Goal: Book appointment/travel/reservation

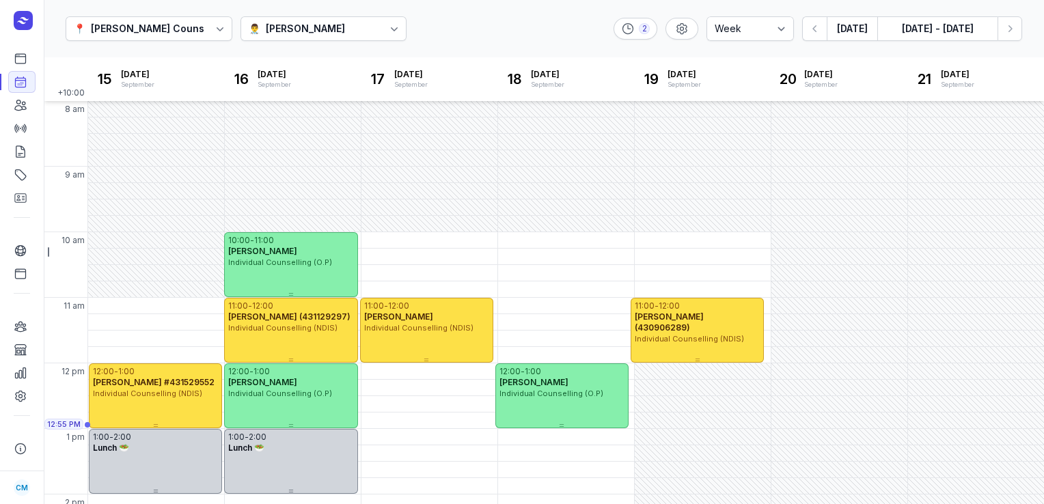
select select "week"
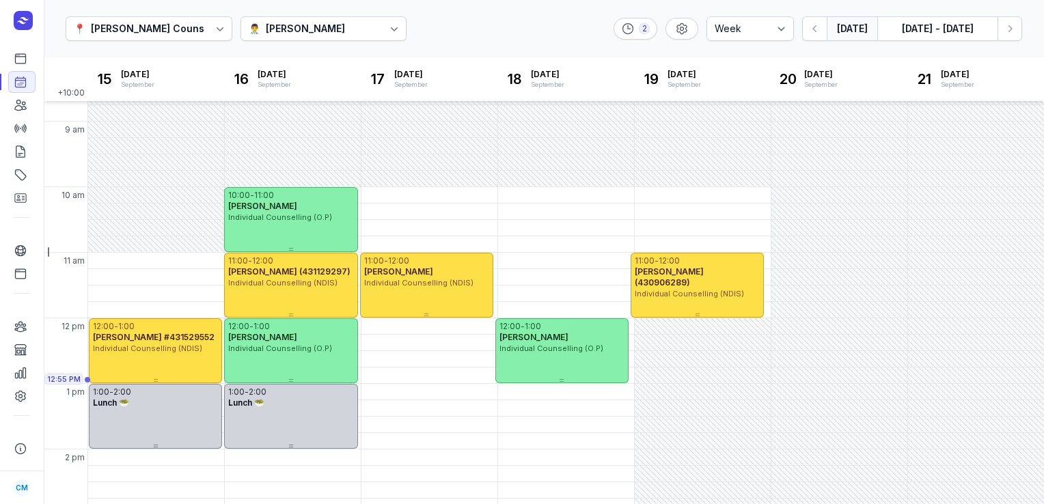
click at [850, 29] on button "[DATE]" at bounding box center [852, 28] width 51 height 25
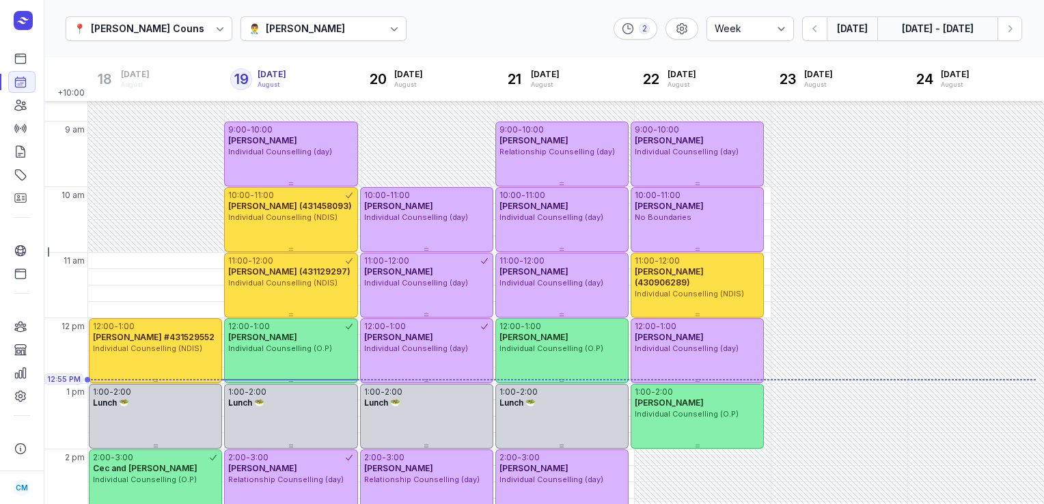
click at [972, 22] on button "[DATE] - [DATE]" at bounding box center [938, 28] width 120 height 25
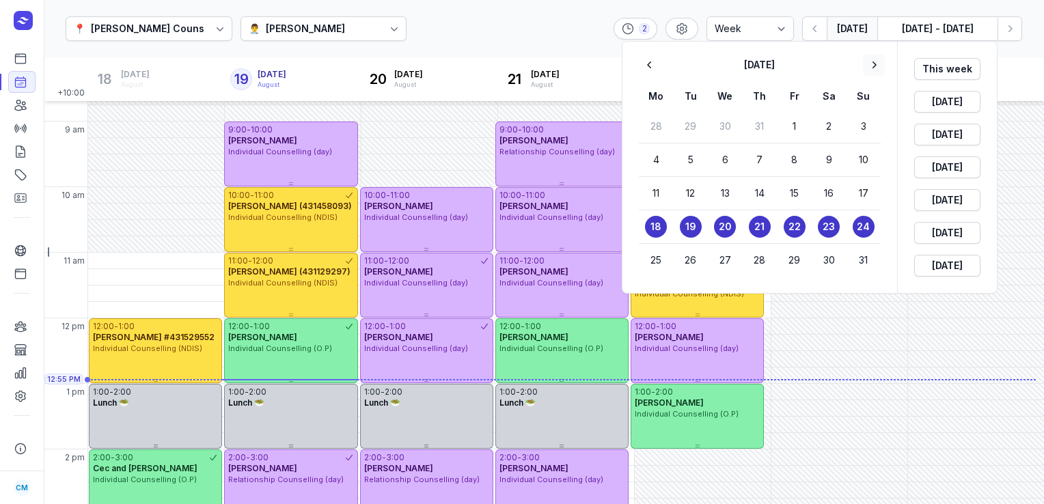
click at [878, 59] on icon "button" at bounding box center [874, 65] width 14 height 14
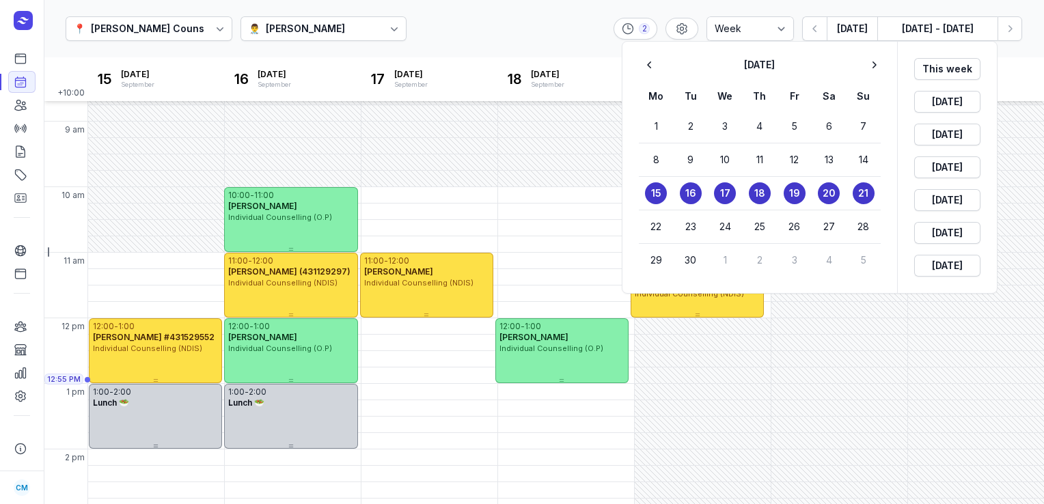
click at [791, 193] on time "19" at bounding box center [794, 194] width 11 height 14
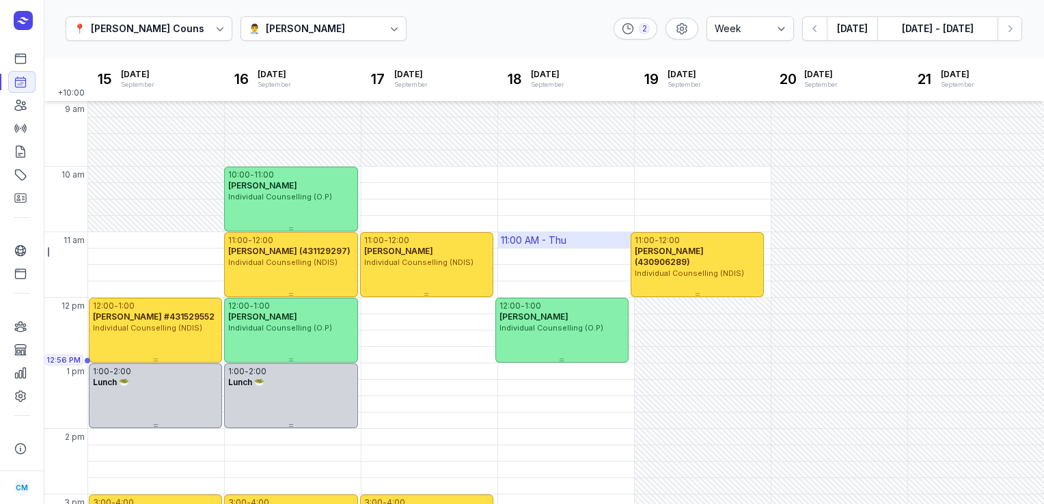
scroll to position [60, 0]
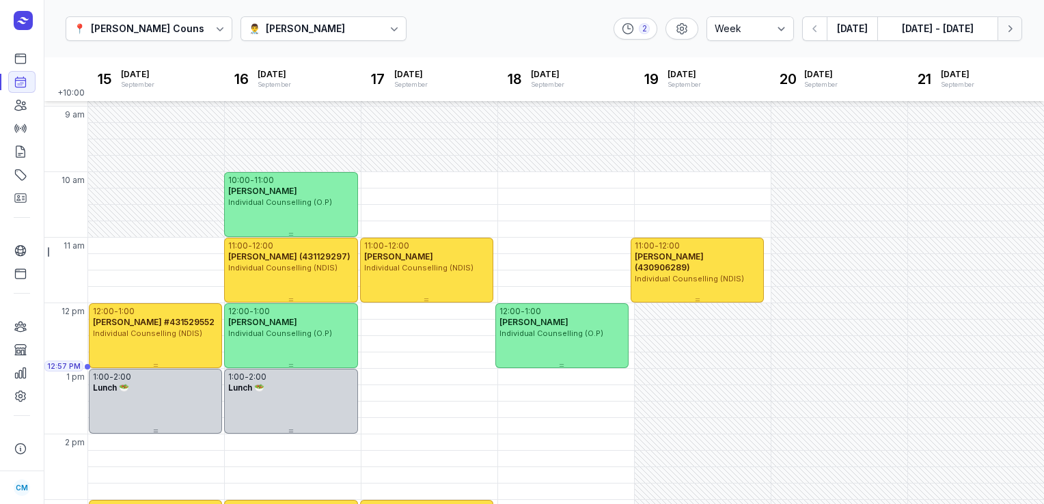
click at [1008, 27] on icon "button" at bounding box center [1010, 29] width 14 height 14
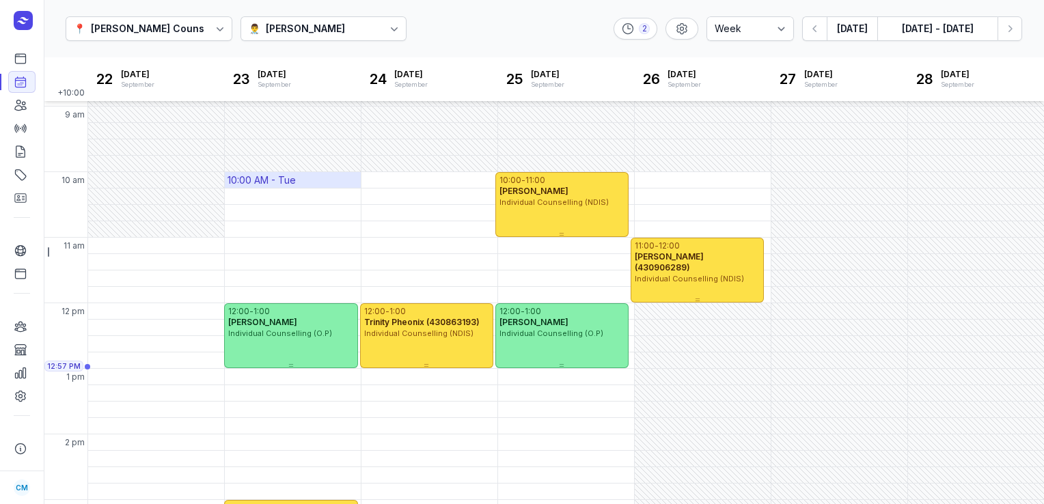
click at [260, 176] on div "10:00 AM - Tue" at bounding box center [262, 181] width 68 height 14
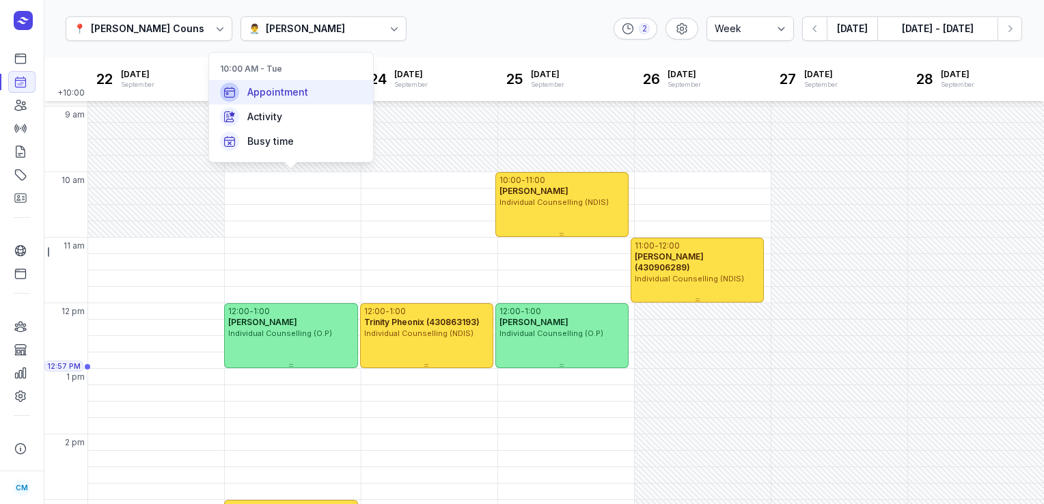
click at [262, 96] on span "Appointment" at bounding box center [277, 92] width 61 height 14
select select
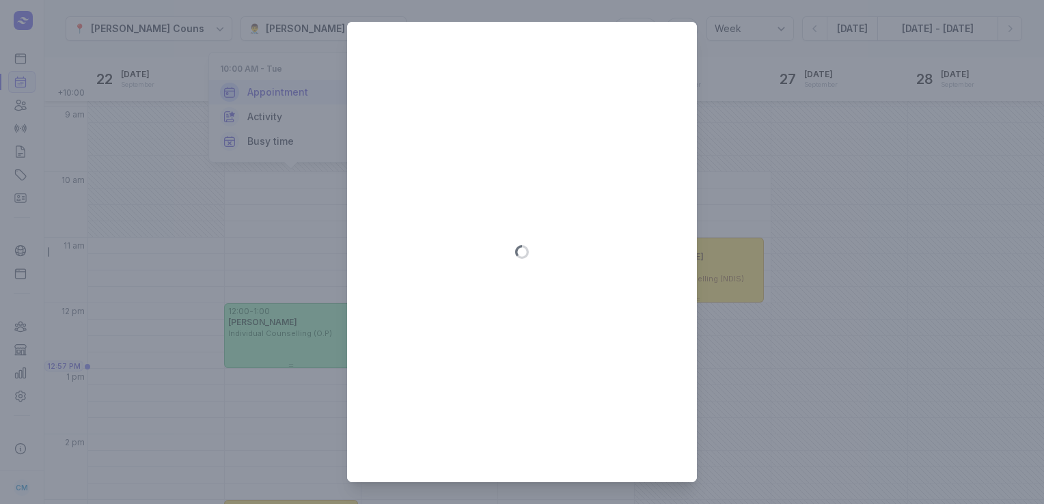
type input "[DATE]"
select select "10:00"
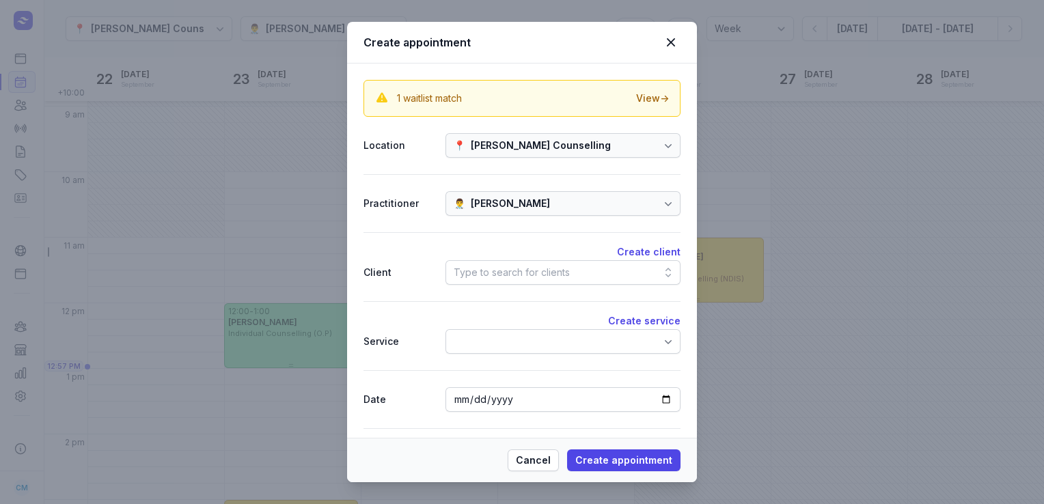
click at [577, 269] on div "Type to search for clients" at bounding box center [563, 272] width 235 height 25
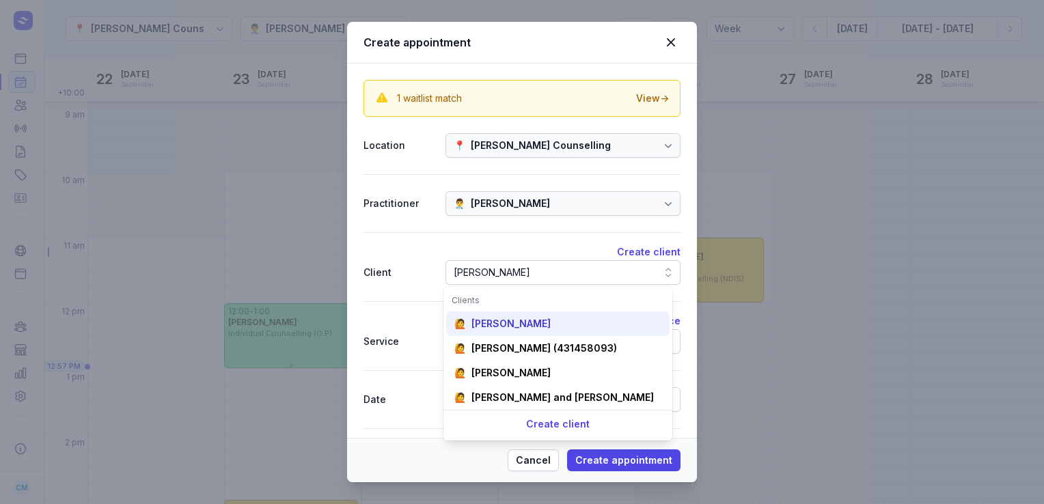
type input "[PERSON_NAME]"
click at [537, 385] on div "🙋 [PERSON_NAME]" at bounding box center [558, 397] width 224 height 25
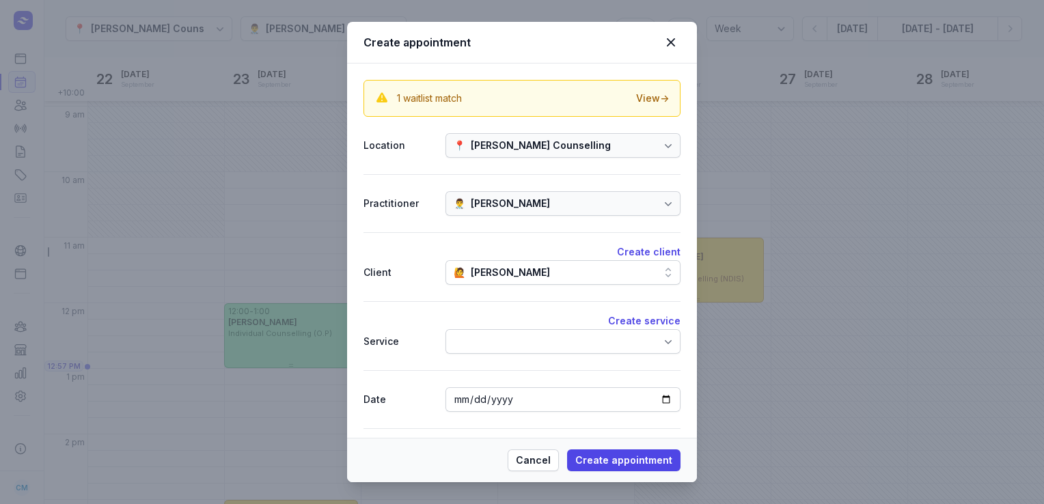
click at [530, 340] on div at bounding box center [563, 341] width 235 height 25
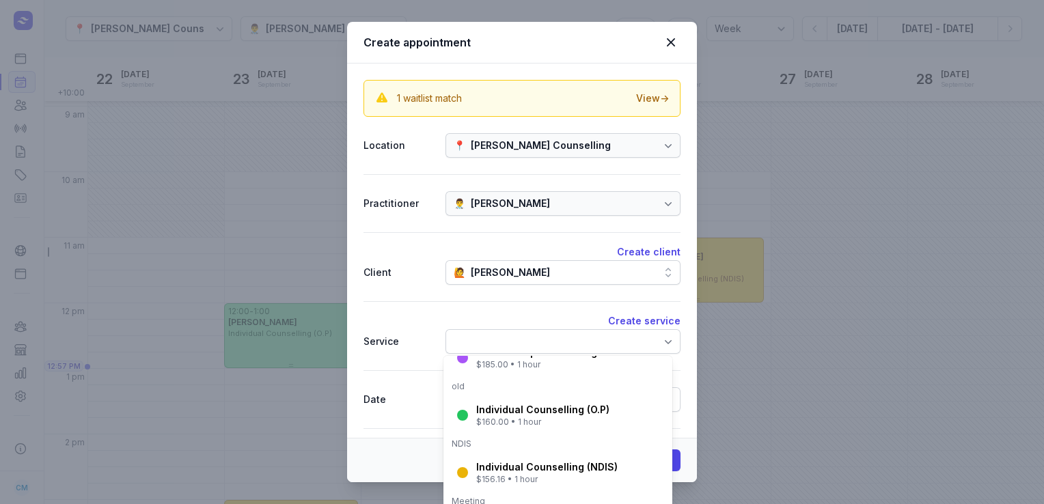
scroll to position [183, 0]
click at [513, 409] on div "Individual Counselling (O.P)" at bounding box center [542, 410] width 133 height 14
select select "11:00"
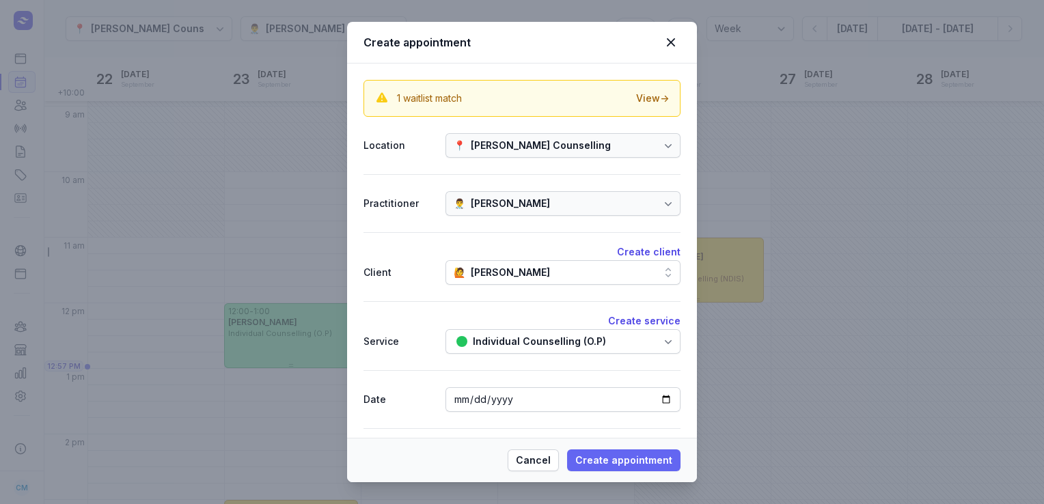
click at [602, 457] on span "Create appointment" at bounding box center [623, 460] width 97 height 16
select select
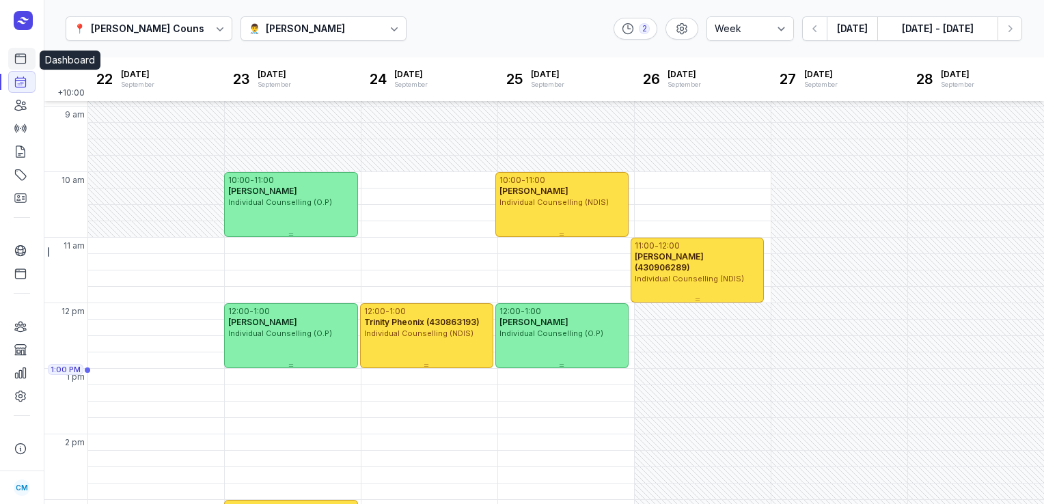
click at [33, 55] on link "Dashboard" at bounding box center [21, 59] width 27 height 22
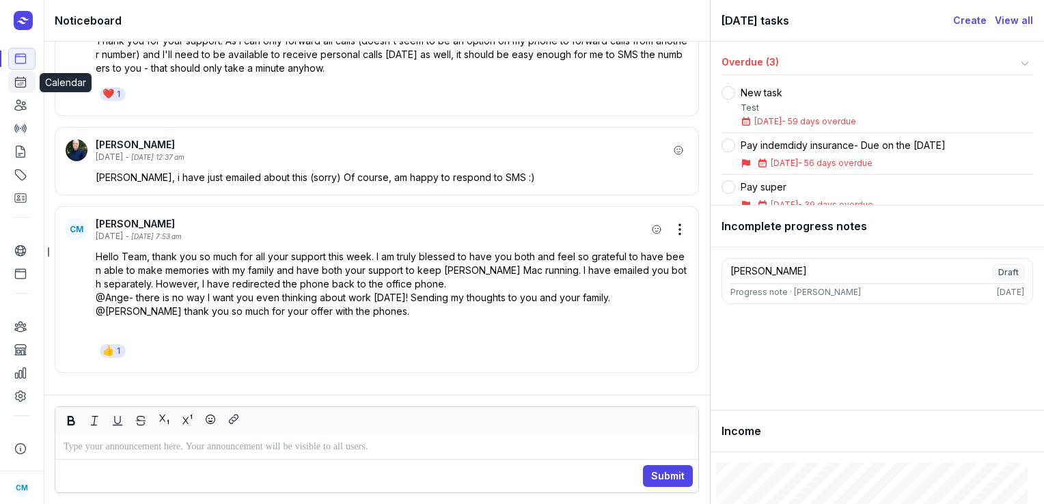
click at [26, 81] on icon at bounding box center [21, 82] width 14 height 14
select select "week"
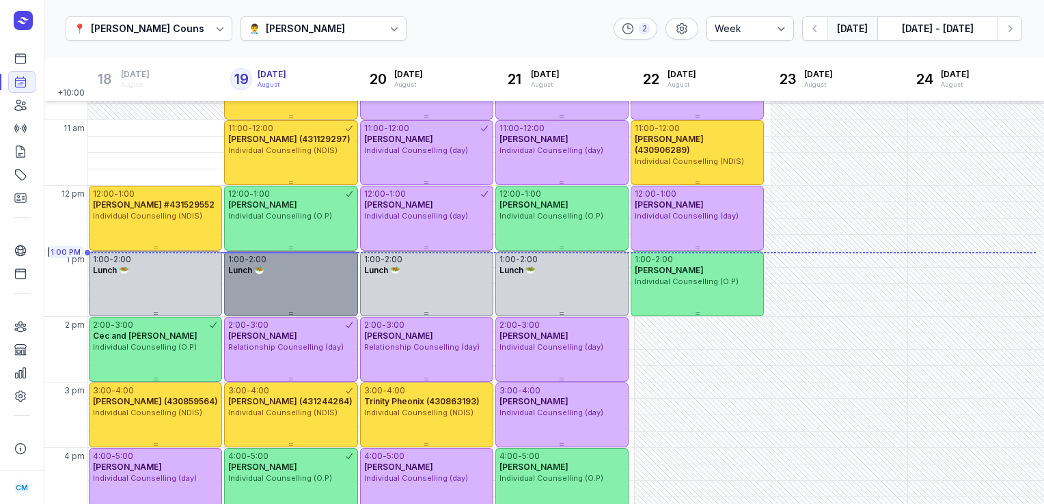
scroll to position [135, 0]
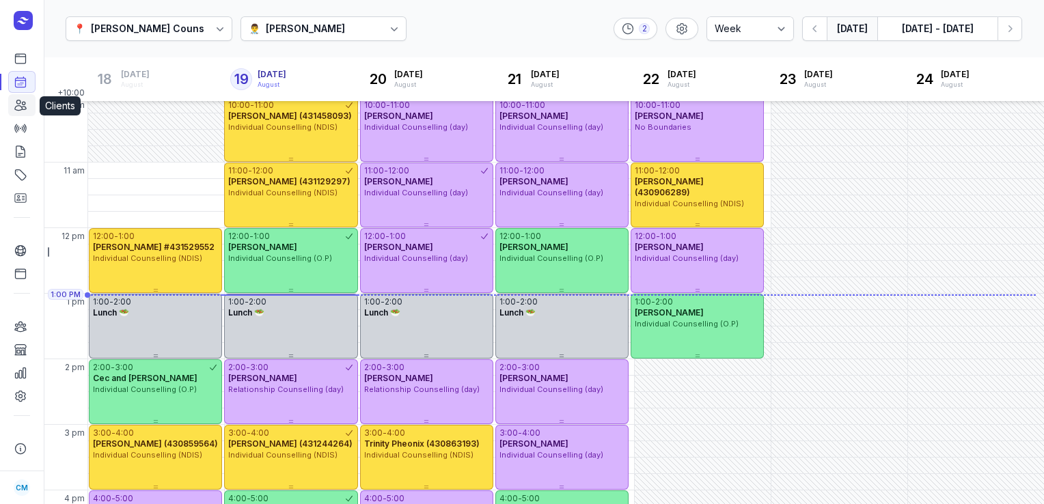
click at [16, 113] on link "Clients" at bounding box center [21, 105] width 27 height 22
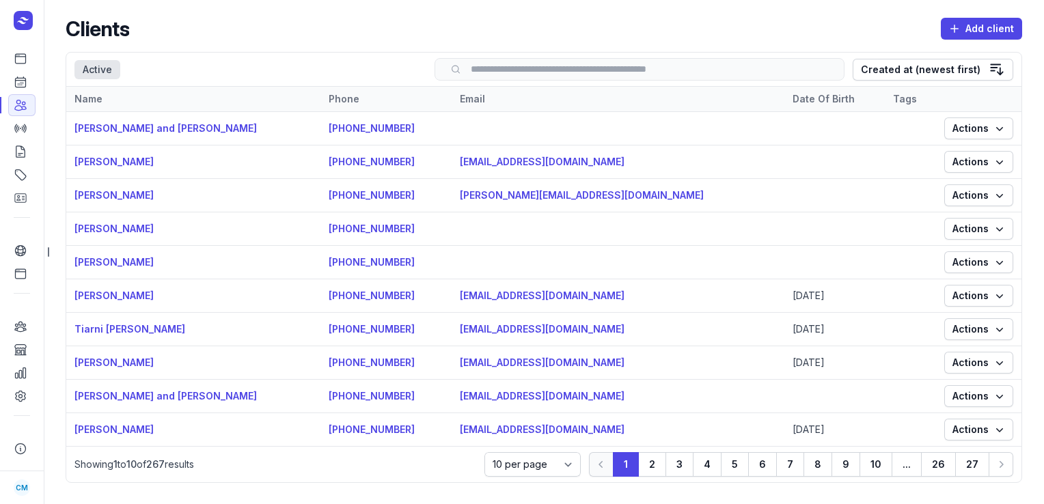
click at [528, 70] on input "search" at bounding box center [639, 69] width 381 height 10
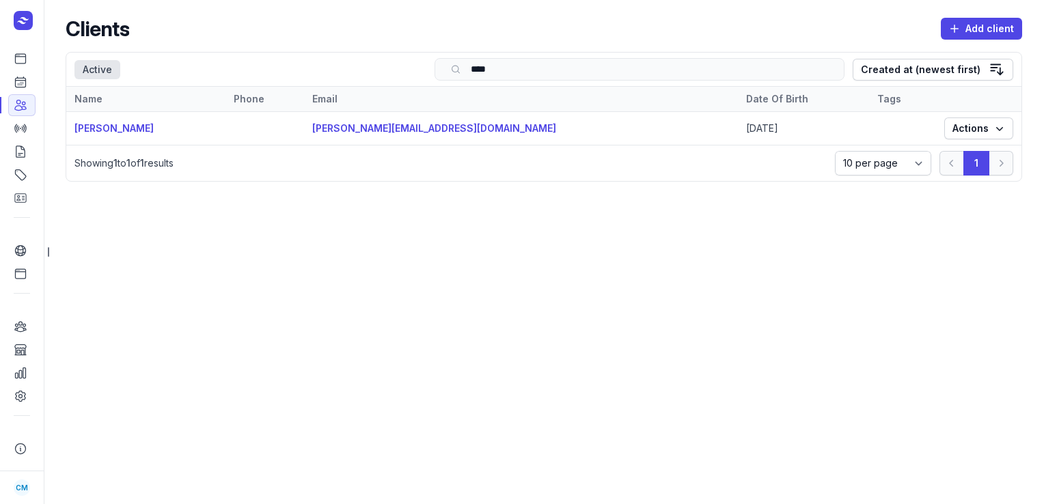
type input "*****"
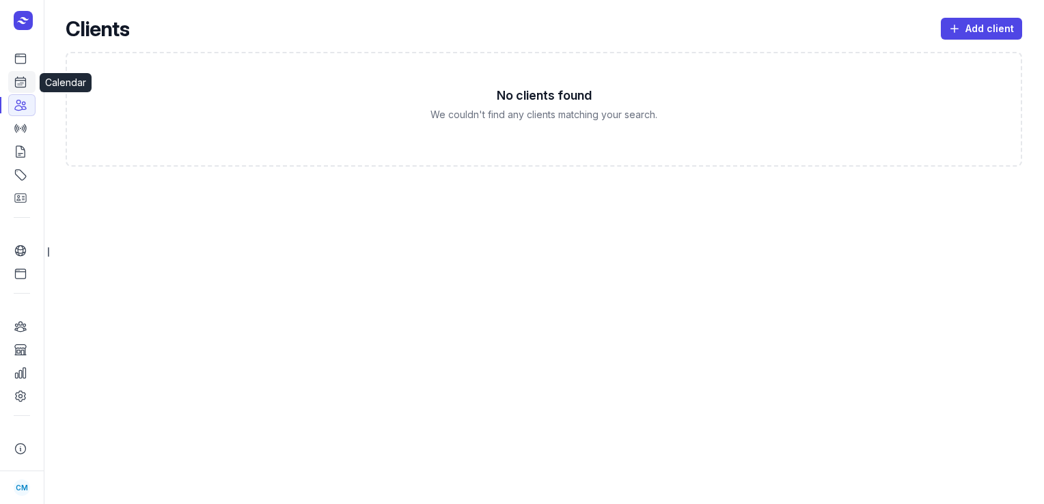
click at [27, 78] on icon at bounding box center [21, 82] width 14 height 14
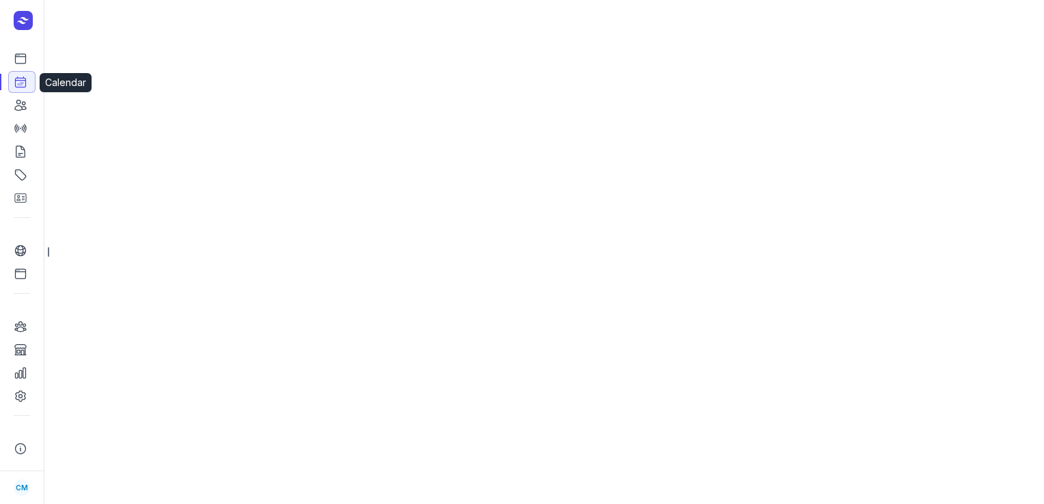
select select "week"
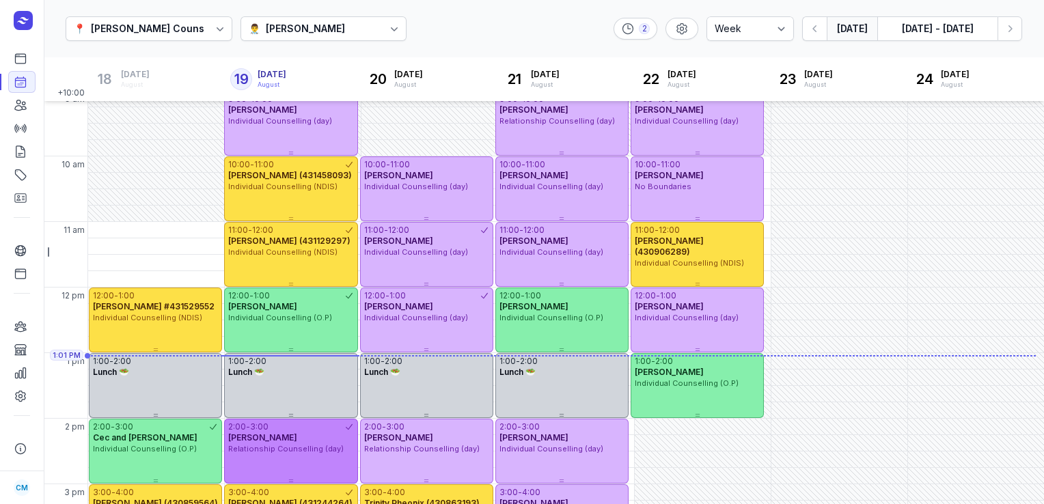
scroll to position [62, 0]
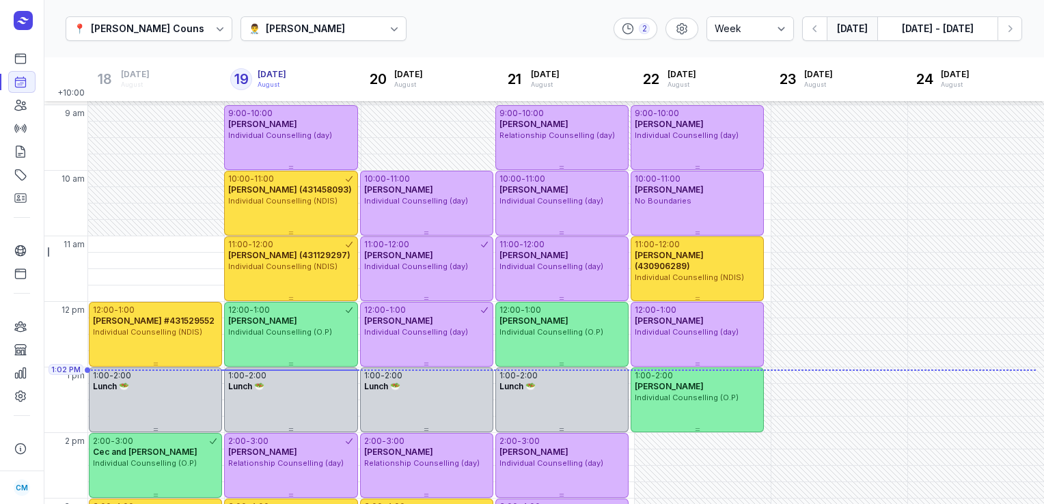
click at [327, 35] on div "[PERSON_NAME]" at bounding box center [305, 29] width 79 height 16
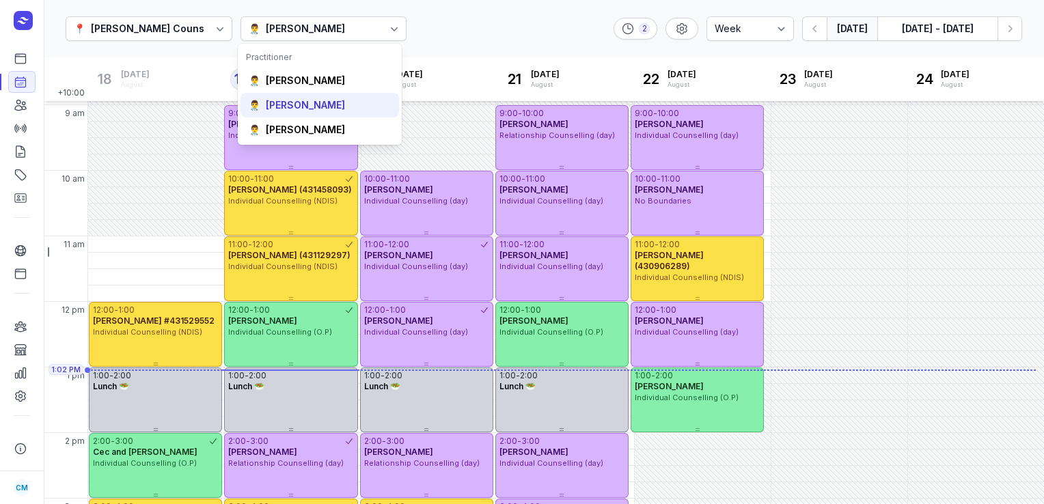
click at [295, 104] on div "[PERSON_NAME]" at bounding box center [305, 105] width 79 height 14
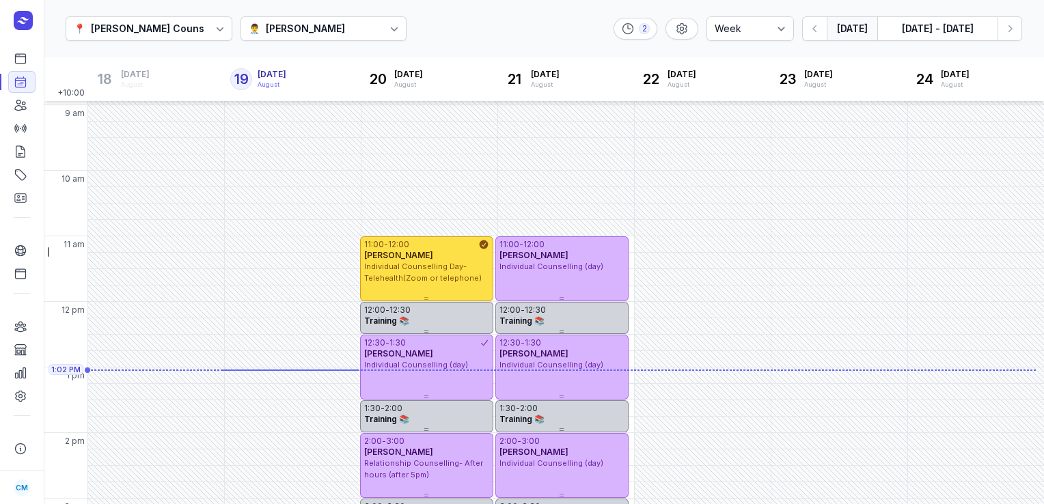
click at [331, 25] on div "👨‍⚕️ [PERSON_NAME]" at bounding box center [324, 28] width 167 height 25
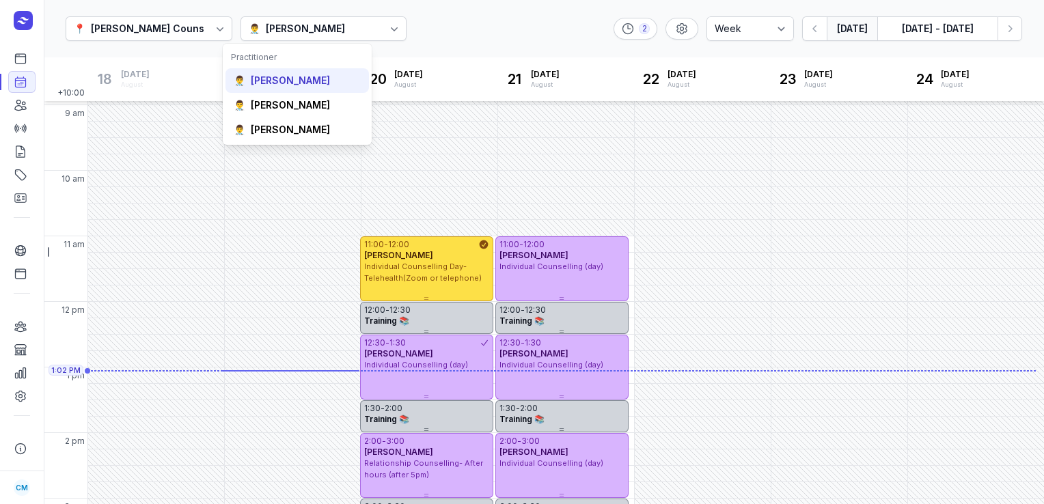
click at [284, 83] on div "[PERSON_NAME]" at bounding box center [290, 81] width 79 height 14
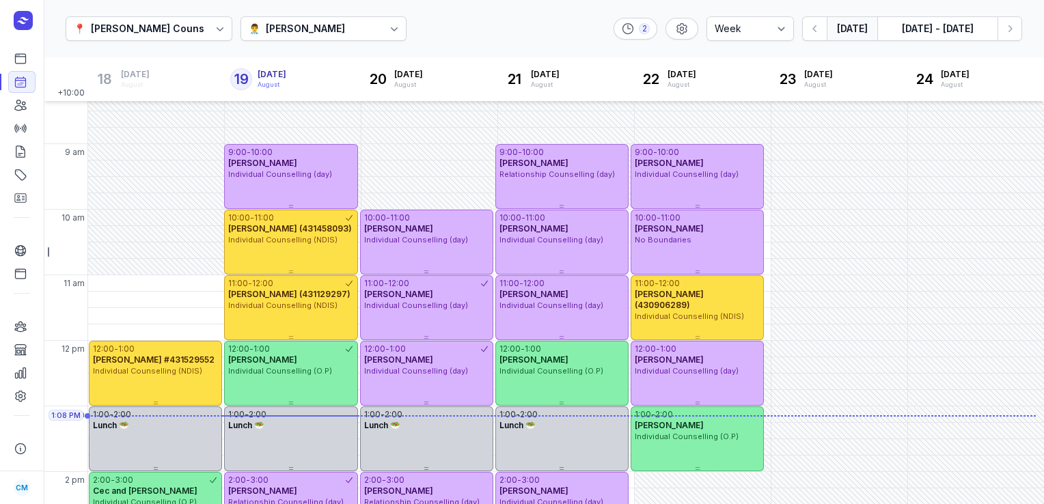
scroll to position [21, 0]
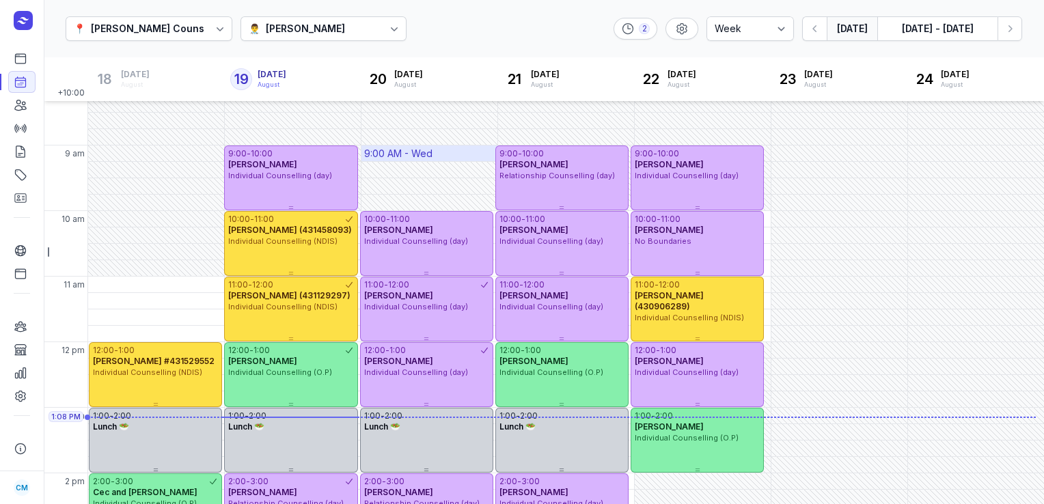
click at [395, 152] on div "9:00 AM - Wed" at bounding box center [398, 154] width 68 height 14
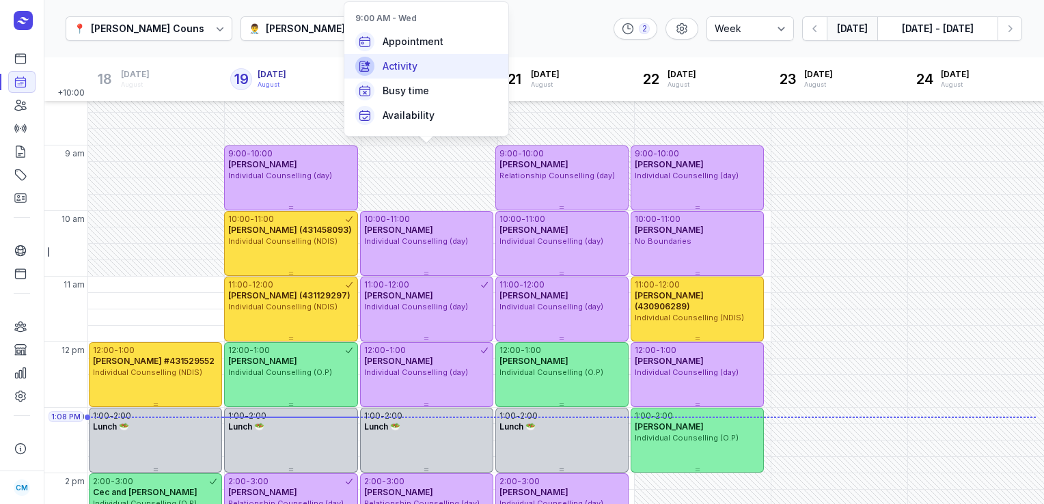
click at [405, 60] on span "Activity" at bounding box center [400, 66] width 35 height 14
select select
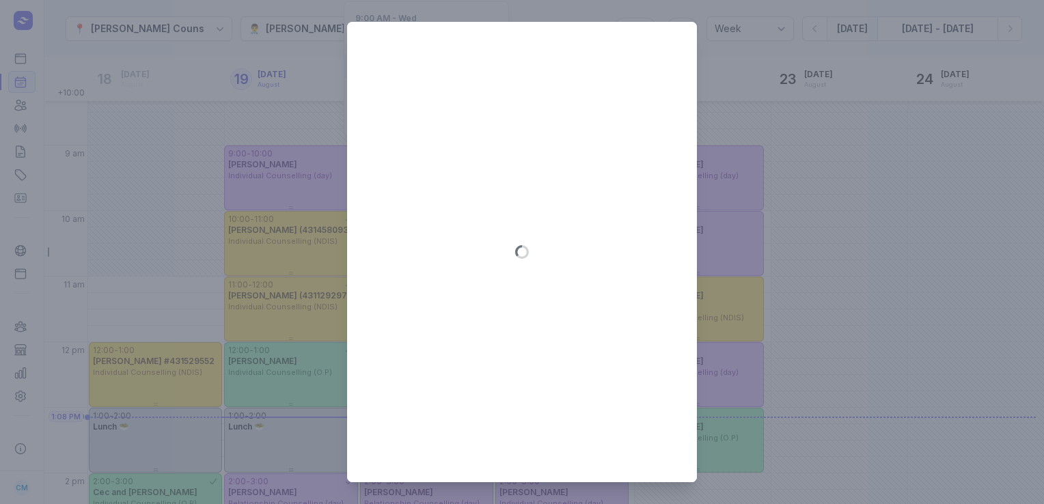
type input "[DATE]"
select select "9:00"
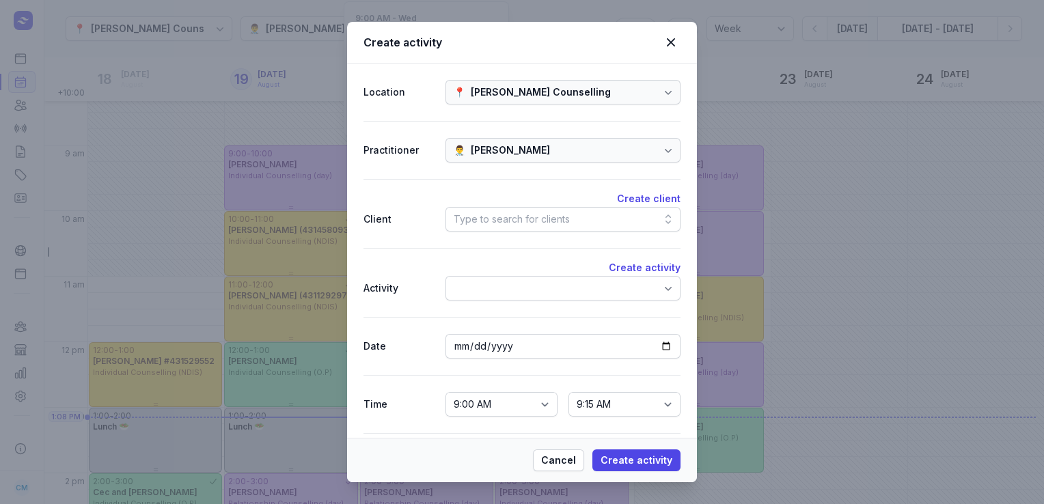
scroll to position [46, 0]
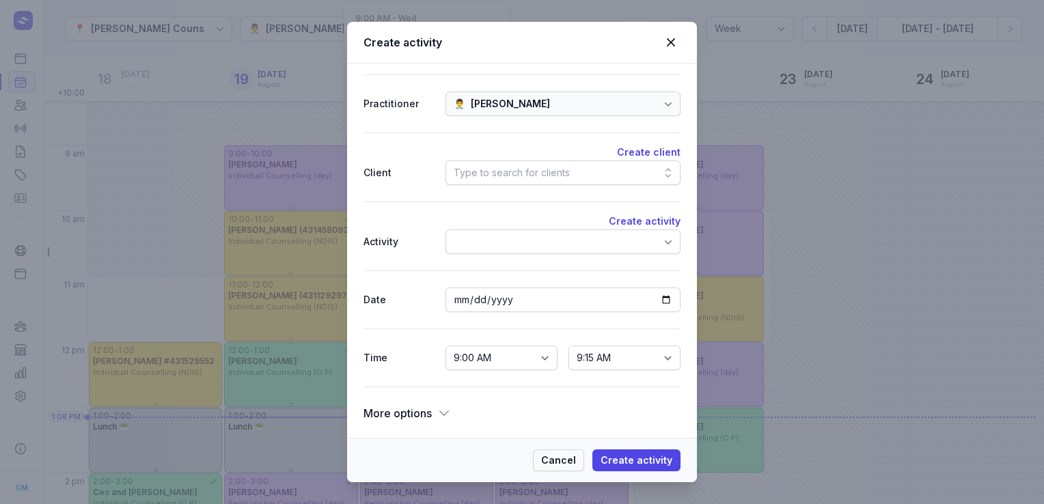
click at [573, 459] on span "Cancel" at bounding box center [558, 460] width 35 height 16
select select
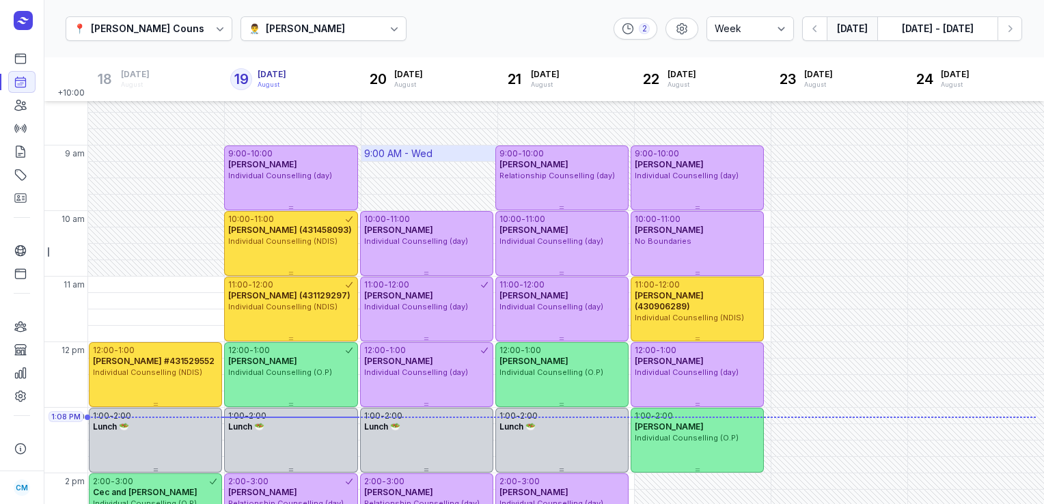
click at [429, 148] on div "9:00 AM - Wed" at bounding box center [398, 154] width 68 height 14
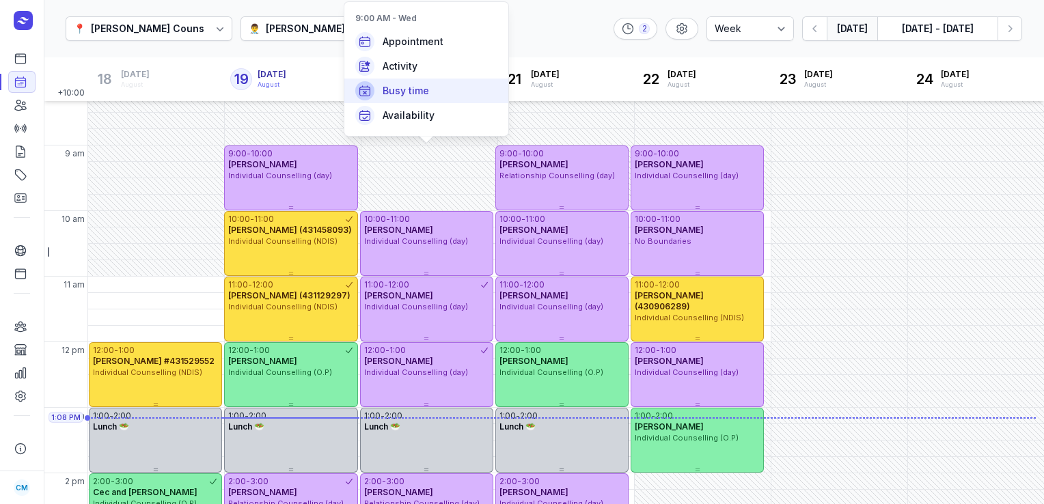
click at [414, 84] on span "Busy time" at bounding box center [406, 91] width 46 height 14
select select "9:00"
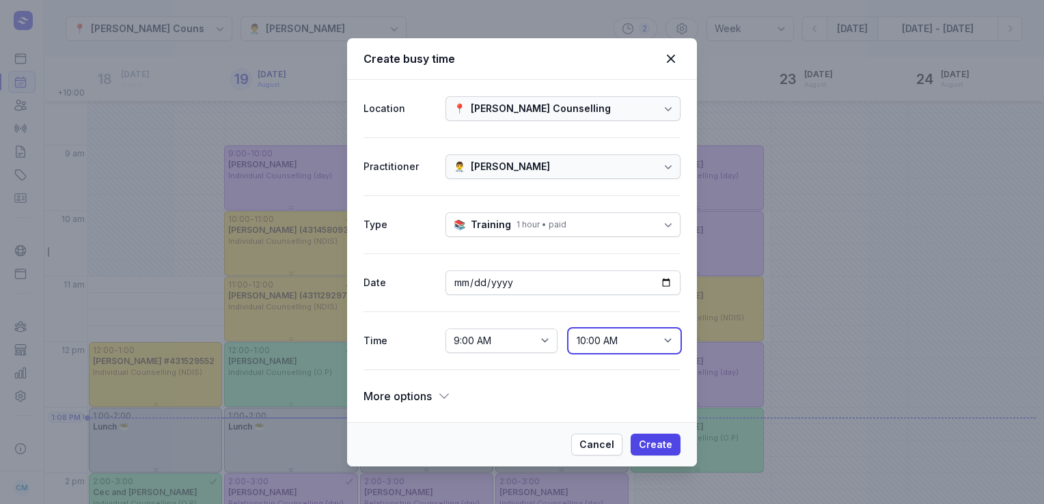
click at [610, 344] on select "9:15 AM 9:30 AM 9:45 AM 10:00 AM 10:15 AM 10:30 AM 10:45 AM 11:00 AM 11:15 AM 1…" at bounding box center [625, 341] width 112 height 25
select select "9:30"
click at [569, 329] on select "9:15 AM 9:30 AM 9:45 AM 10:00 AM 10:15 AM 10:30 AM 10:45 AM 11:00 AM 11:15 AM 1…" at bounding box center [625, 341] width 112 height 25
click at [443, 393] on icon at bounding box center [444, 397] width 14 height 14
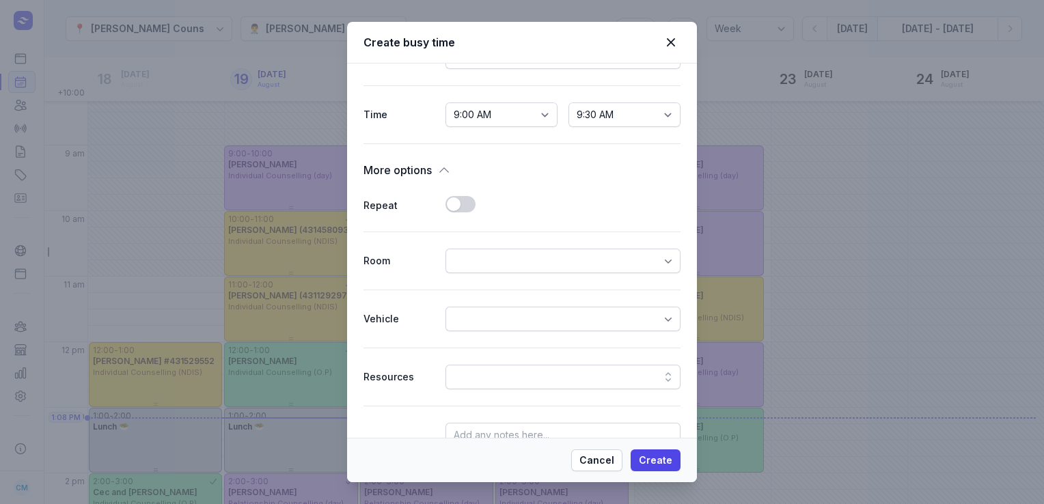
scroll to position [283, 0]
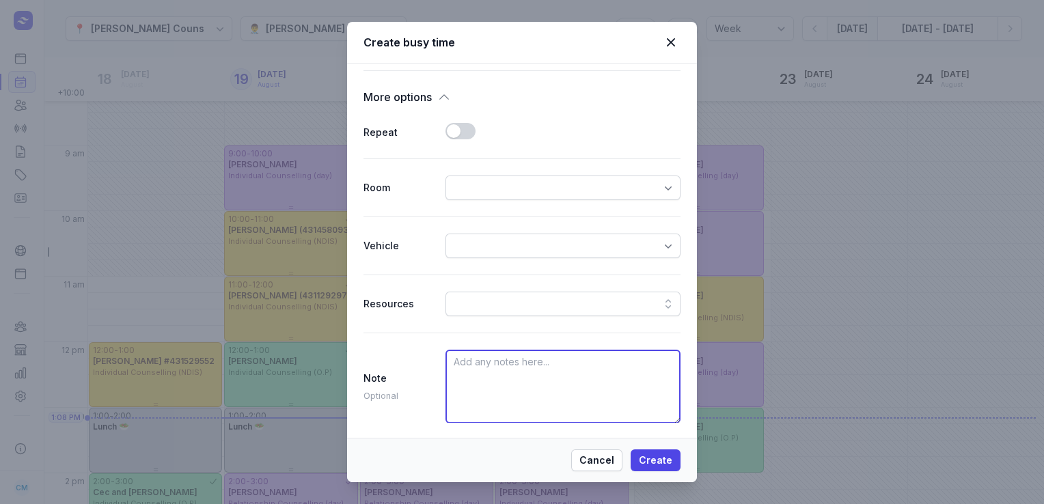
click at [468, 385] on textarea at bounding box center [563, 387] width 235 height 74
type textarea "call [PERSON_NAME] [PHONE_NUMBER]"
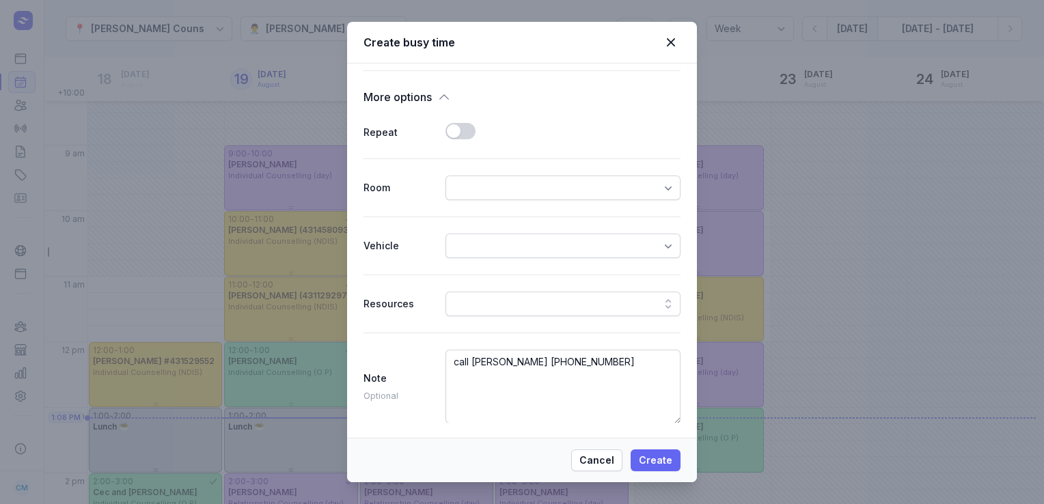
click at [645, 453] on span "Create" at bounding box center [655, 460] width 33 height 16
select select
